Goal: Information Seeking & Learning: Learn about a topic

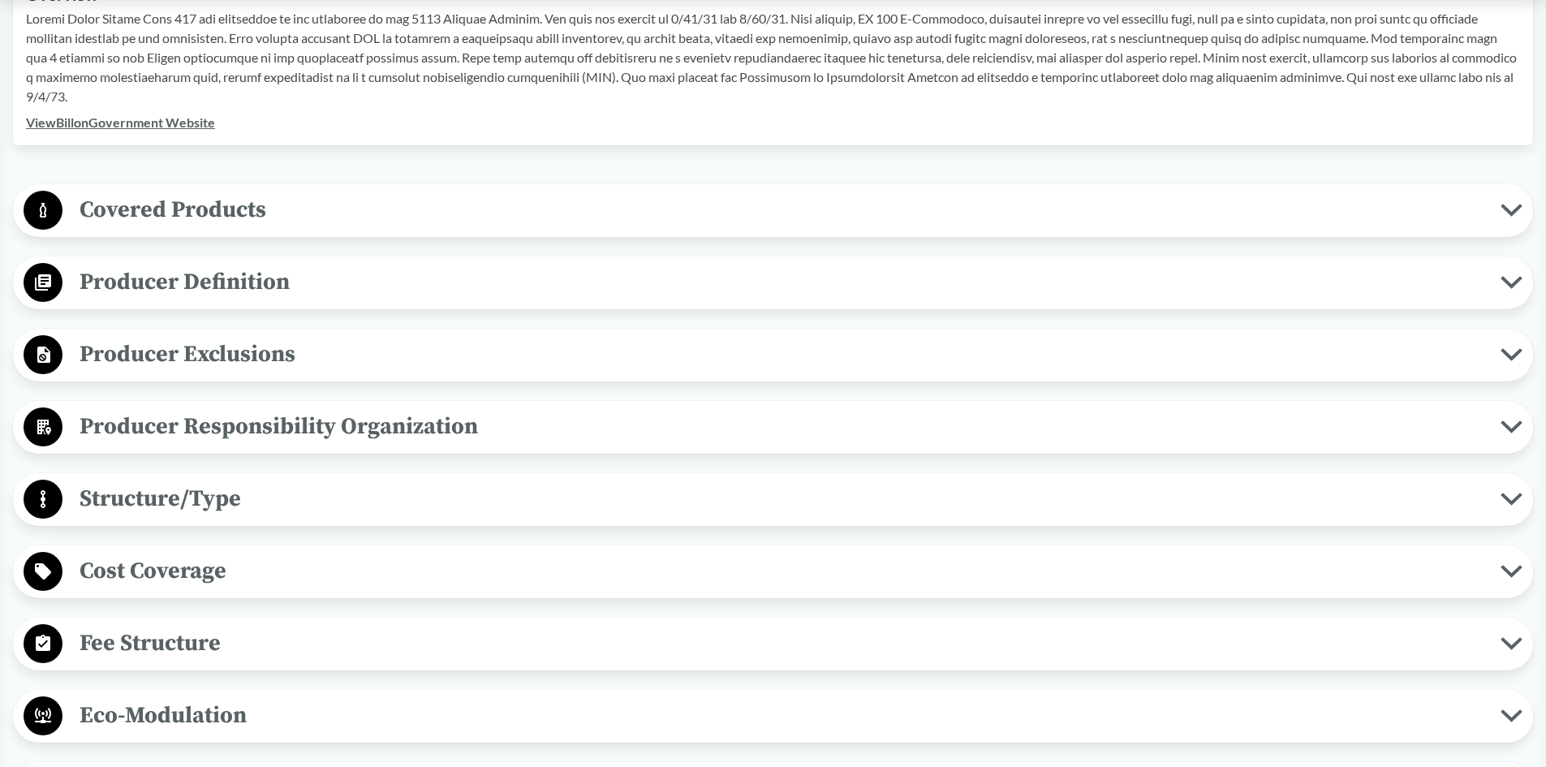
scroll to position [243, 0]
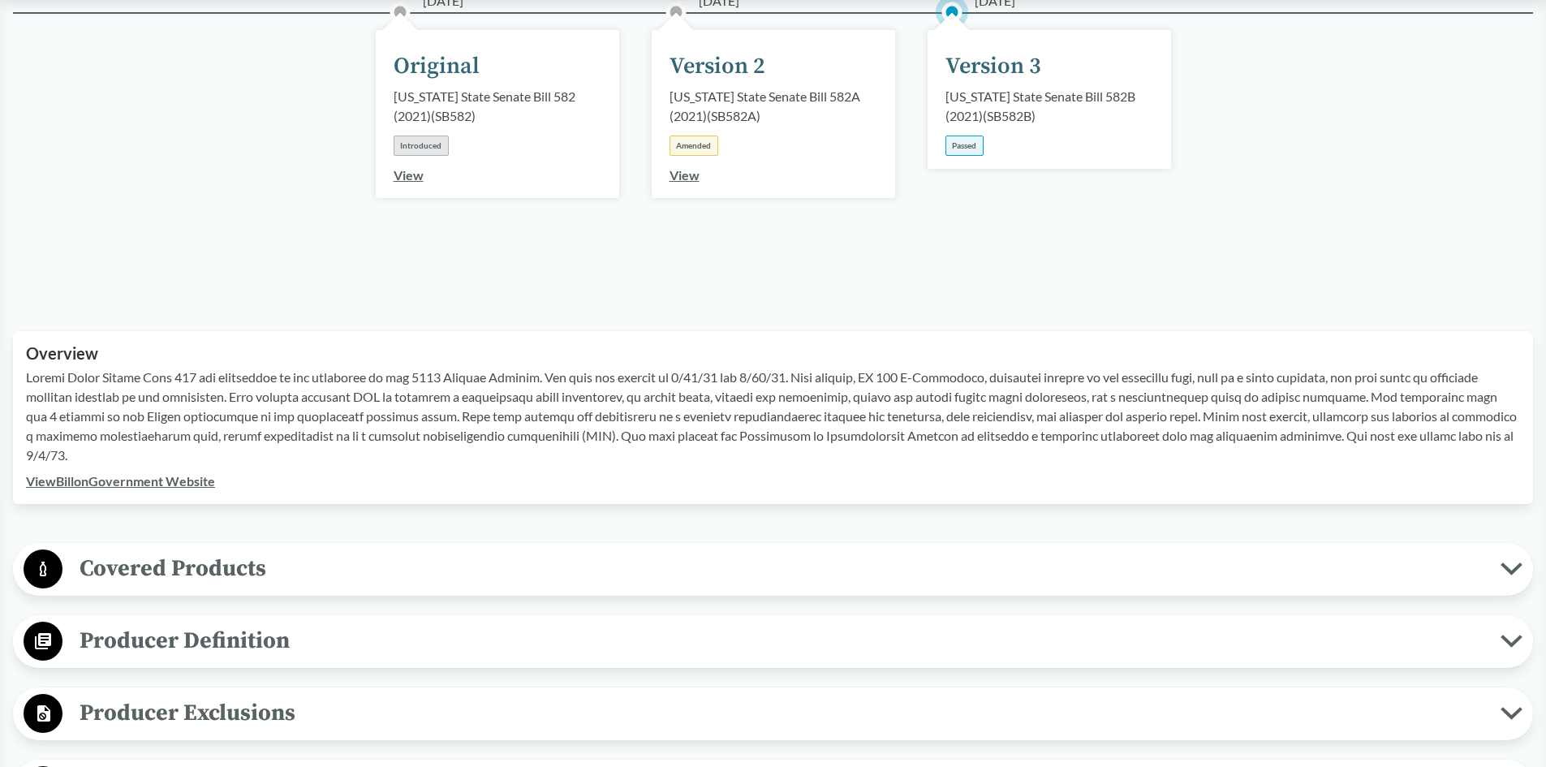
click at [320, 420] on p at bounding box center [773, 416] width 1494 height 97
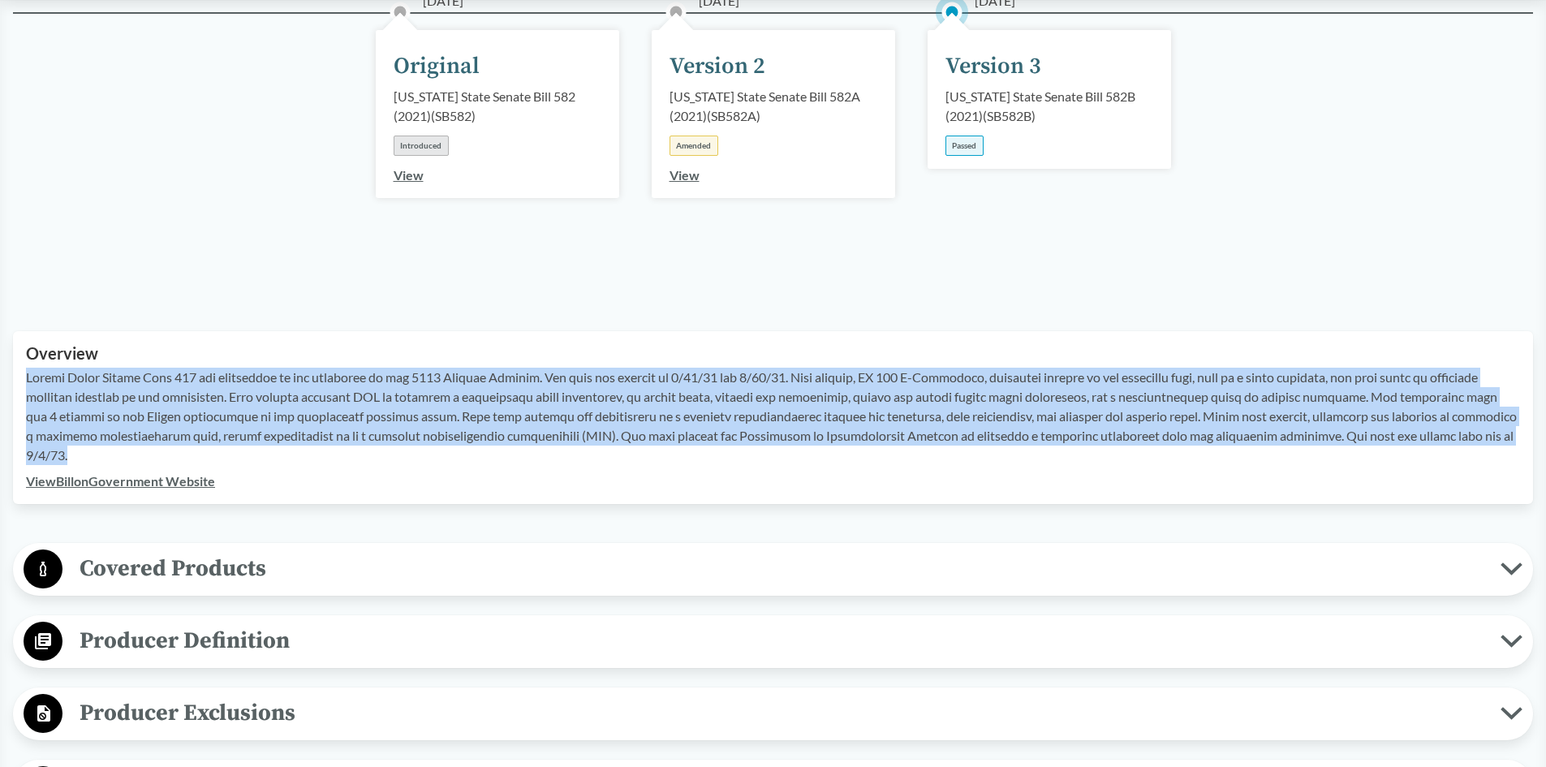
click at [320, 420] on p at bounding box center [773, 416] width 1494 height 97
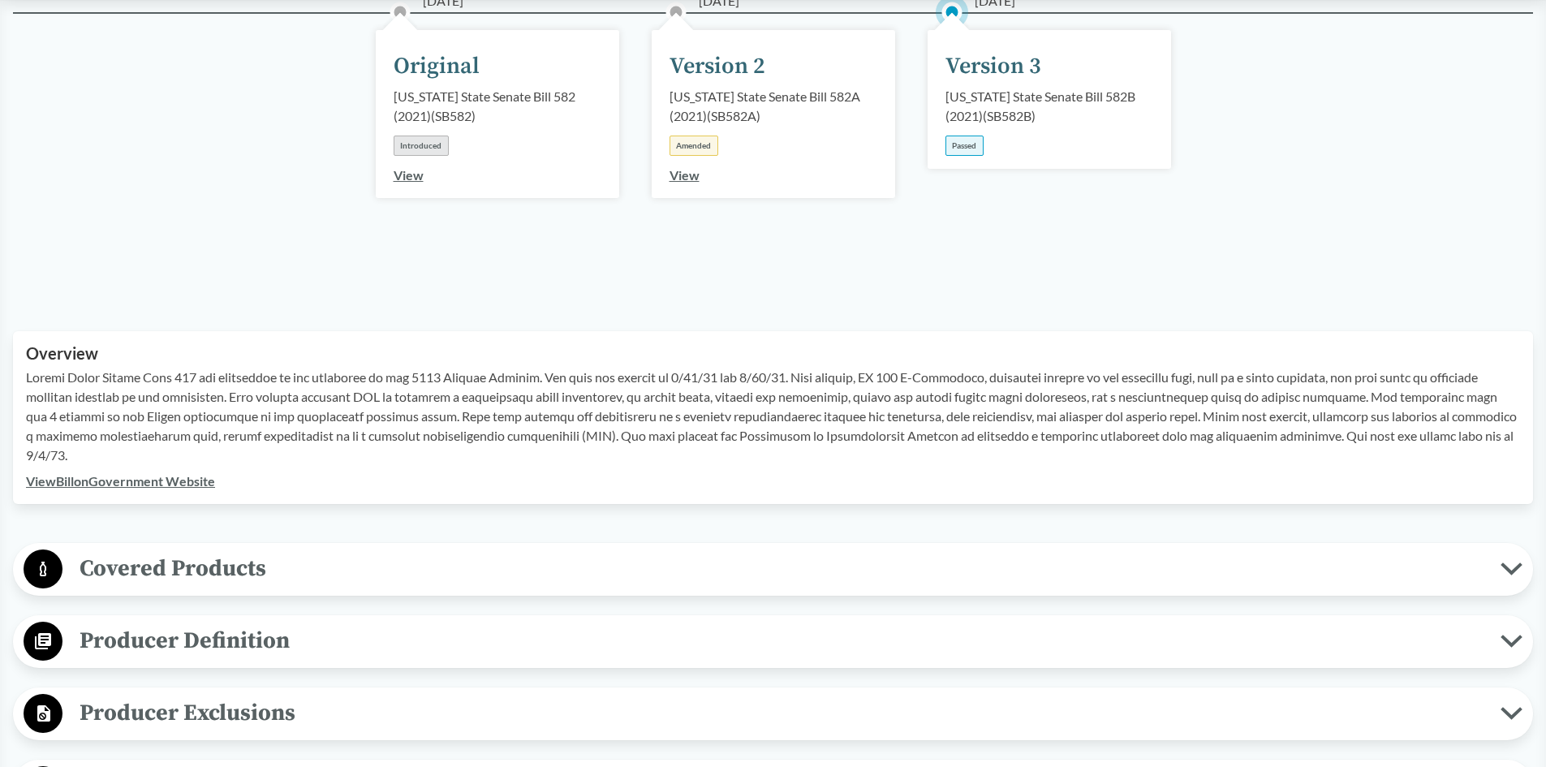
click at [317, 442] on p at bounding box center [773, 416] width 1494 height 97
click at [347, 445] on p at bounding box center [773, 416] width 1494 height 97
click at [420, 446] on p at bounding box center [773, 416] width 1494 height 97
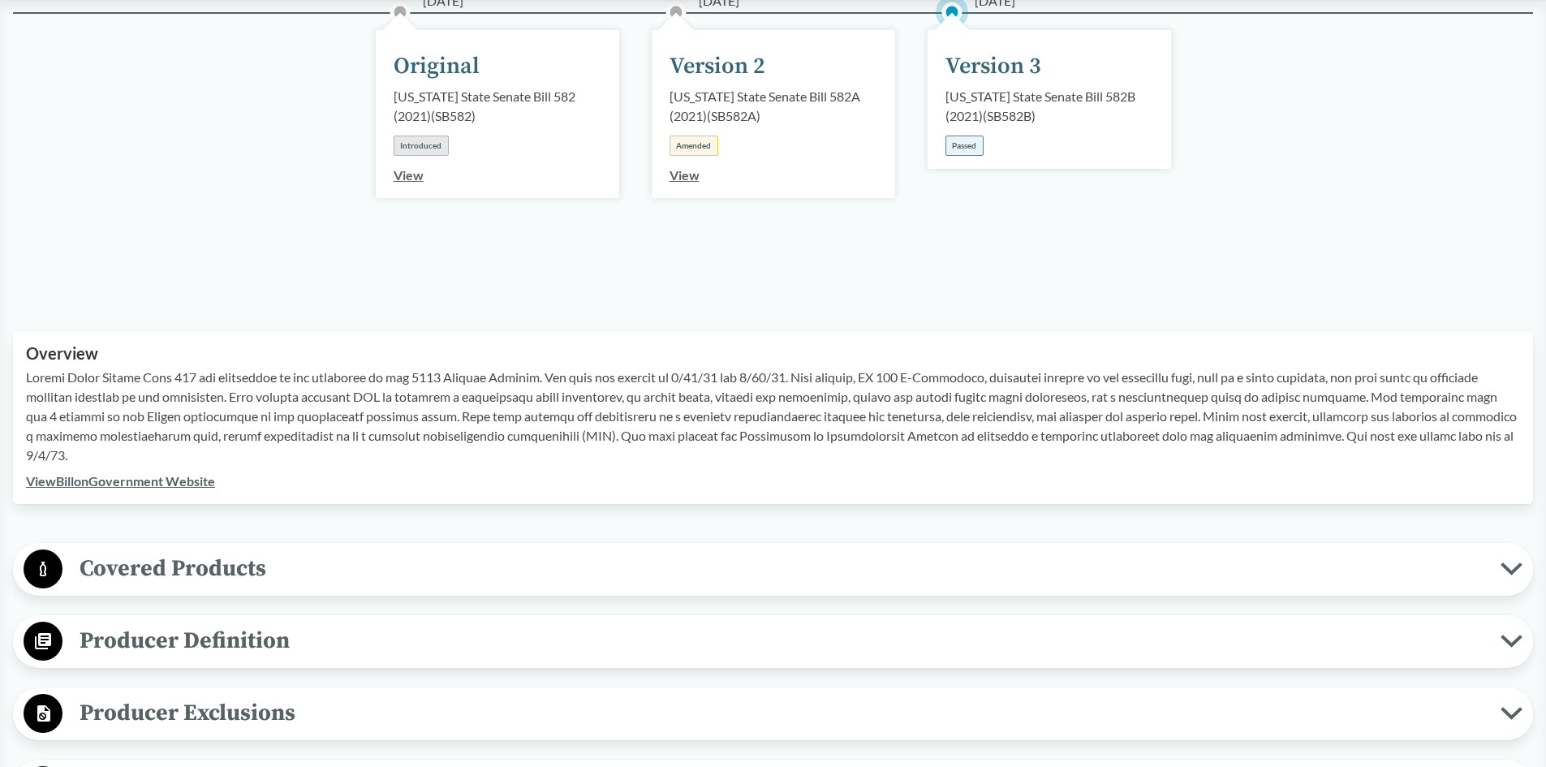
click at [432, 437] on p at bounding box center [773, 416] width 1494 height 97
click at [515, 456] on p at bounding box center [773, 416] width 1494 height 97
click at [519, 445] on p at bounding box center [773, 416] width 1494 height 97
click at [519, 444] on p at bounding box center [773, 416] width 1494 height 97
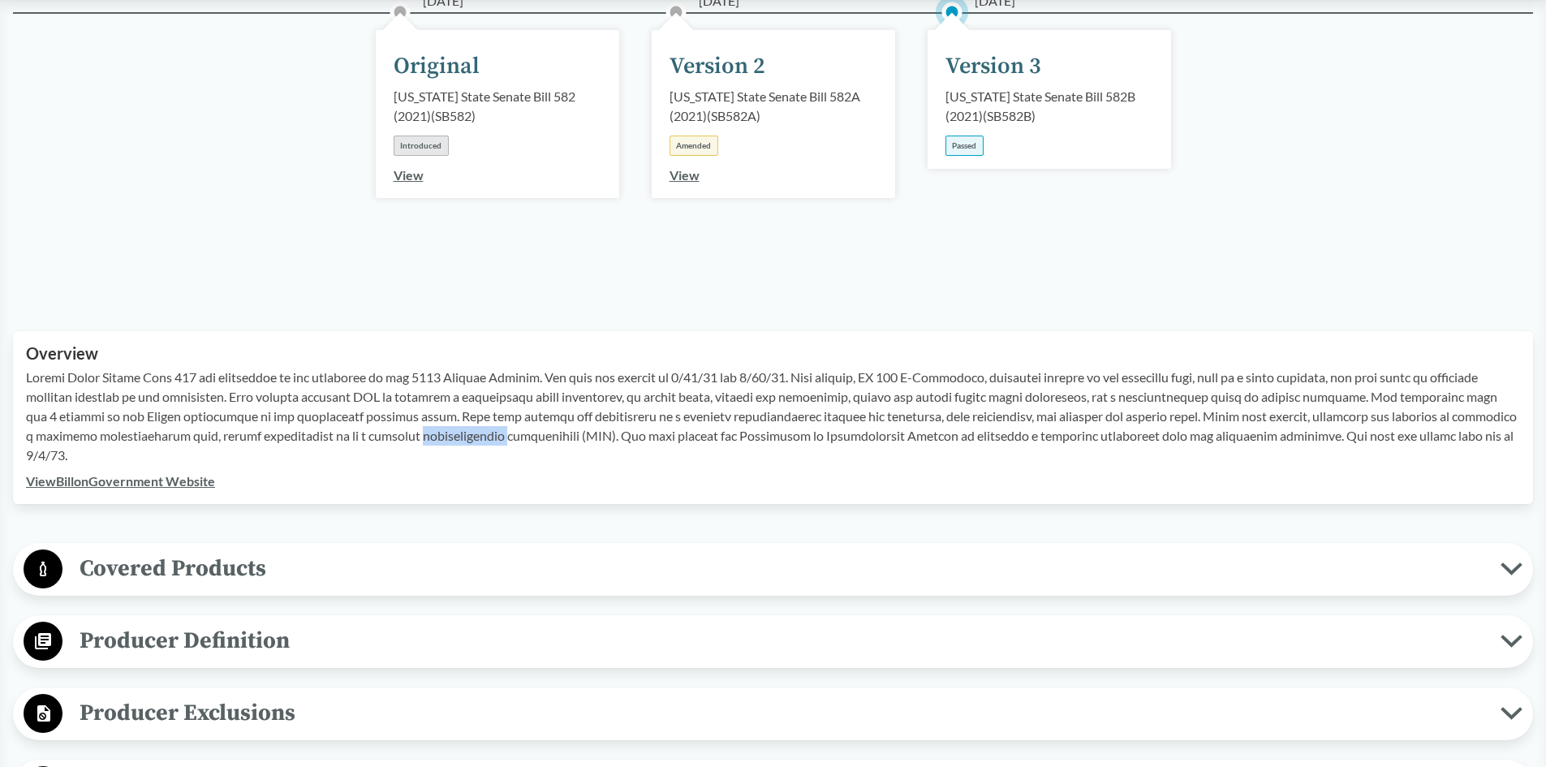
click at [532, 432] on p at bounding box center [773, 416] width 1494 height 97
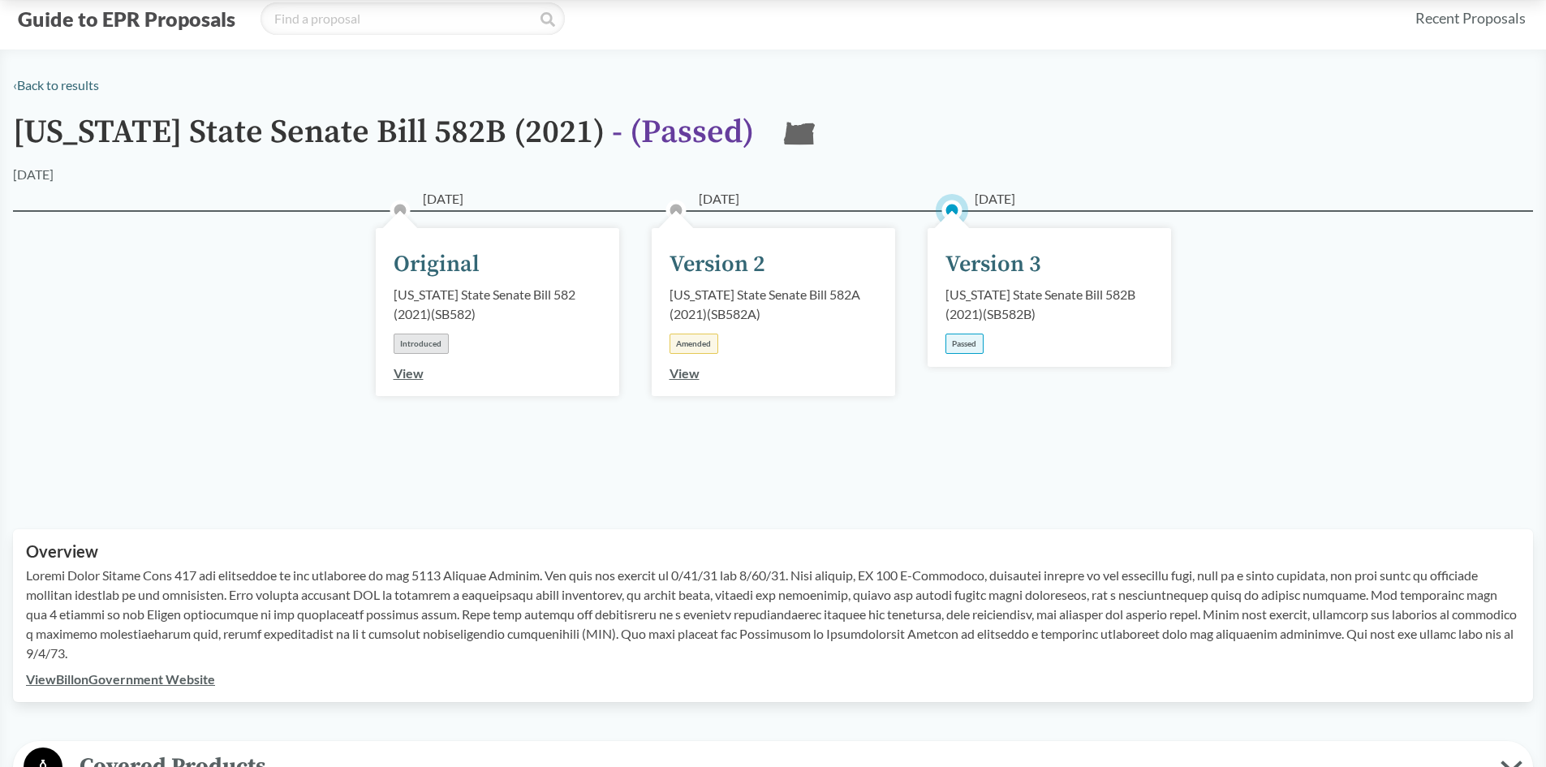
scroll to position [0, 0]
